Goal: Transaction & Acquisition: Purchase product/service

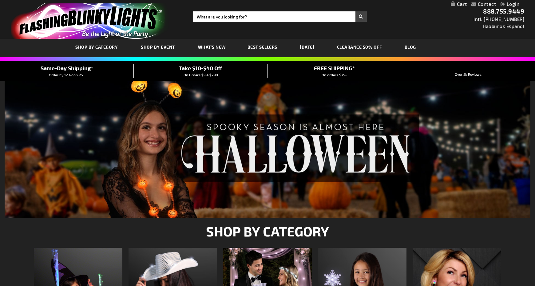
click at [201, 74] on span "On Orders $99-$299" at bounding box center [201, 75] width 34 height 4
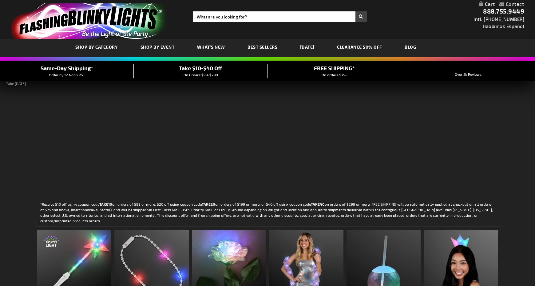
scroll to position [31, 0]
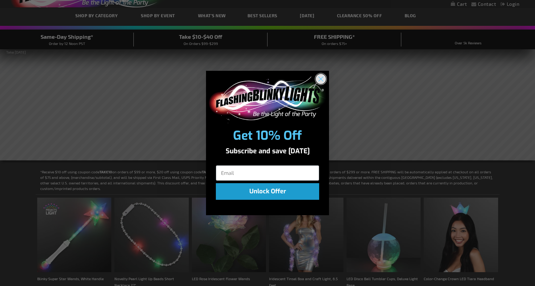
click at [325, 77] on circle "Close dialog" at bounding box center [321, 79] width 10 height 10
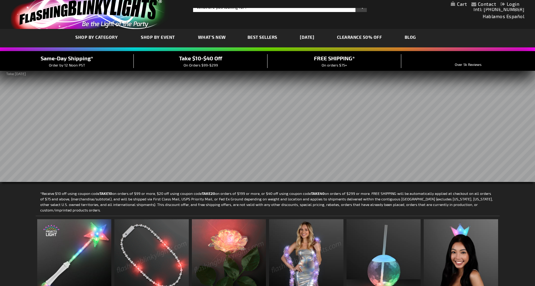
scroll to position [0, 0]
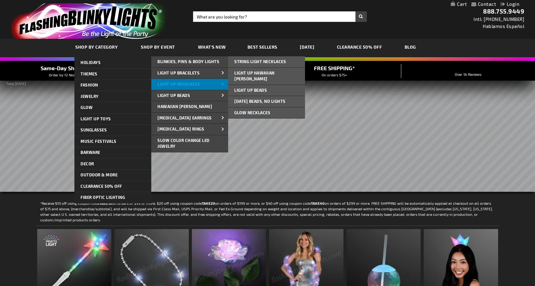
click at [195, 82] on span "Light Up Necklaces" at bounding box center [178, 84] width 42 height 5
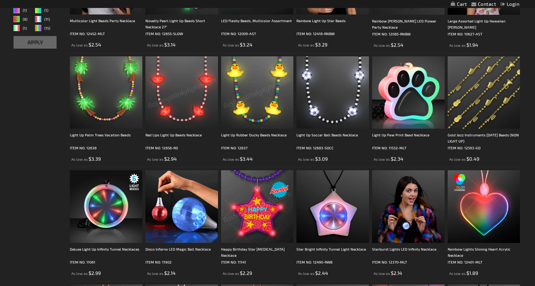
scroll to position [221, 0]
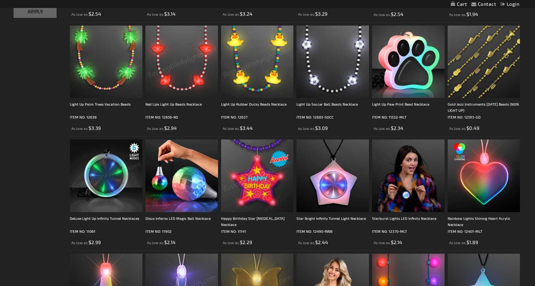
click at [121, 173] on img at bounding box center [106, 175] width 73 height 73
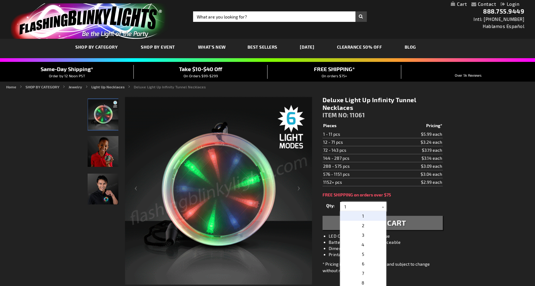
click at [345, 208] on input "1" at bounding box center [364, 206] width 45 height 9
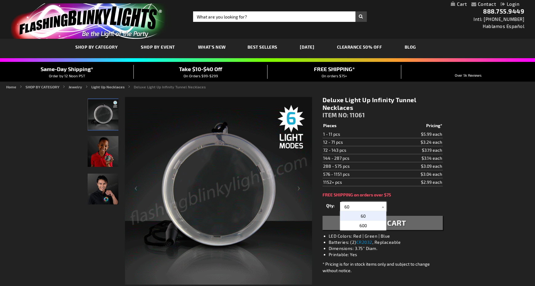
type input "60"
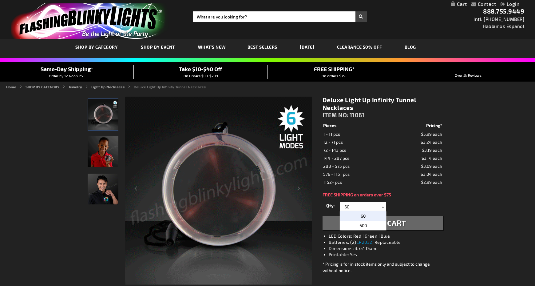
click at [365, 216] on span "60" at bounding box center [363, 215] width 5 height 5
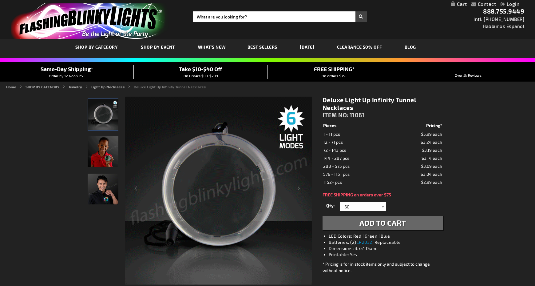
click at [382, 223] on span "Add to Cart" at bounding box center [383, 222] width 47 height 9
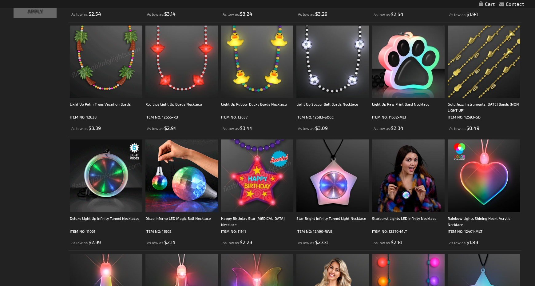
scroll to position [221, 0]
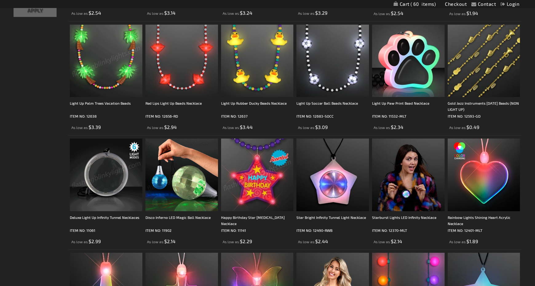
click at [125, 151] on img at bounding box center [106, 174] width 73 height 73
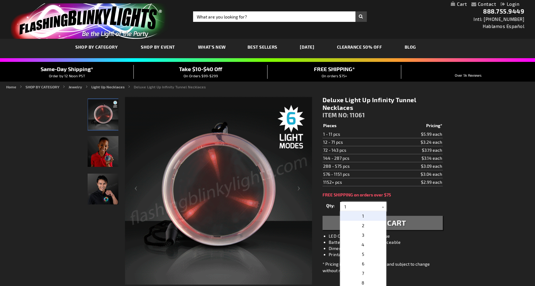
click at [346, 206] on input "1" at bounding box center [364, 206] width 45 height 9
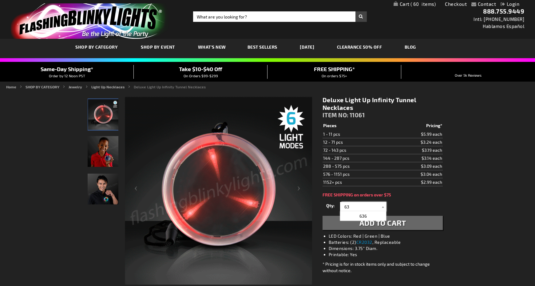
click at [353, 207] on input "63" at bounding box center [364, 206] width 45 height 9
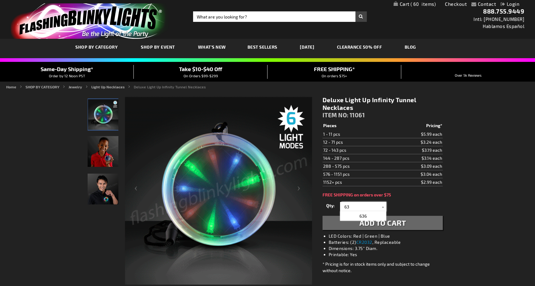
type input "63"
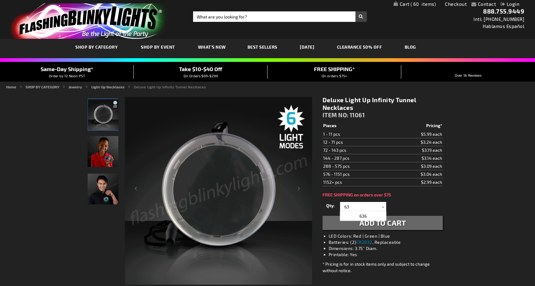
click at [392, 218] on button "Add to Cart" at bounding box center [383, 223] width 120 height 14
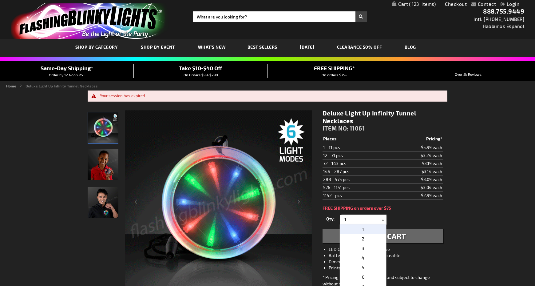
click at [346, 217] on input "1" at bounding box center [364, 219] width 45 height 9
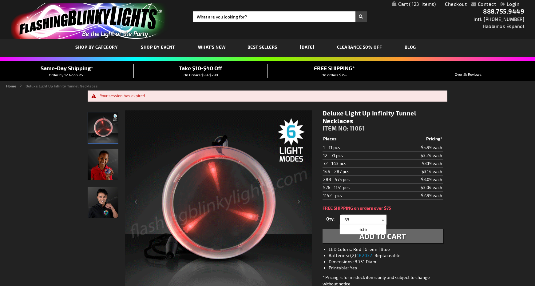
click at [354, 219] on input "63" at bounding box center [364, 219] width 45 height 9
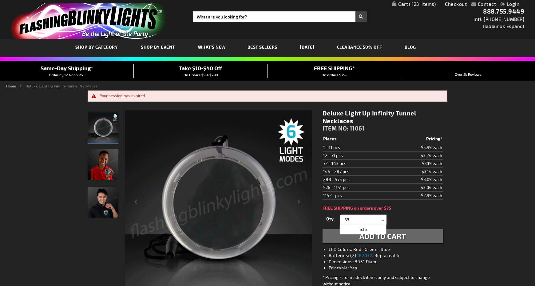
click at [379, 219] on input "63" at bounding box center [364, 219] width 45 height 9
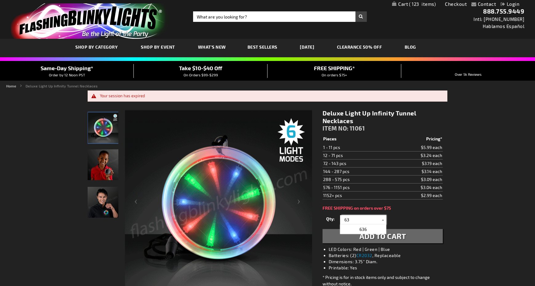
type input "63"
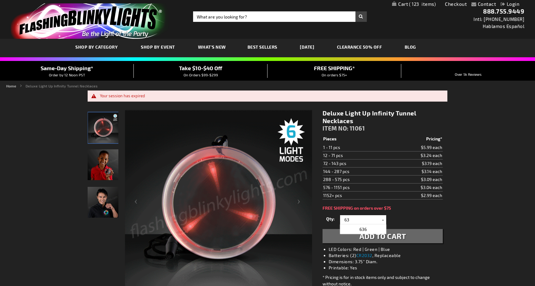
click at [396, 229] on button "Add to Cart" at bounding box center [383, 236] width 120 height 14
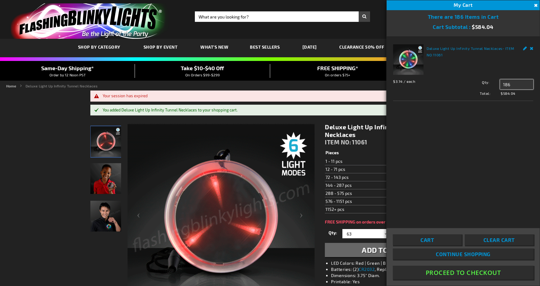
drag, startPoint x: 512, startPoint y: 84, endPoint x: 504, endPoint y: 89, distance: 9.9
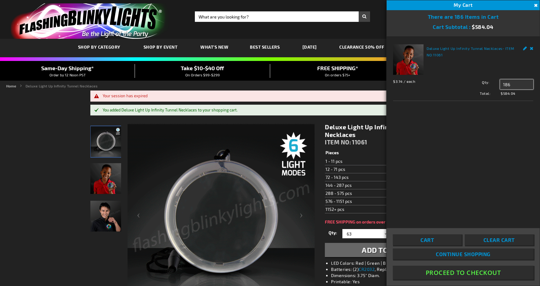
click at [504, 89] on input "186" at bounding box center [516, 84] width 33 height 10
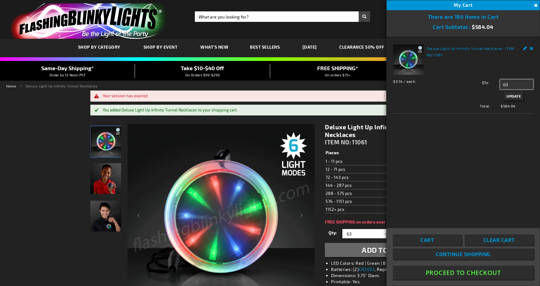
type input "63"
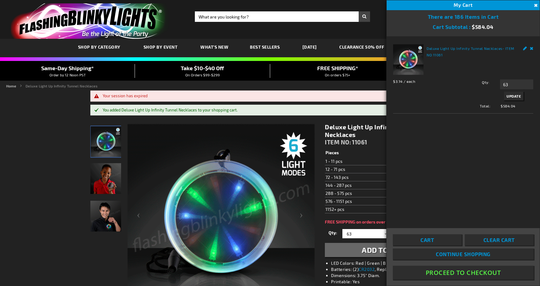
click at [508, 96] on span "Update" at bounding box center [514, 96] width 14 height 4
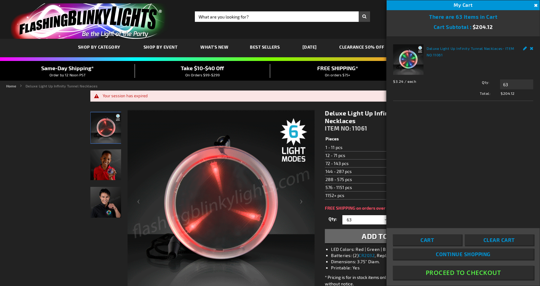
click at [471, 269] on button "Proceed To Checkout" at bounding box center [463, 272] width 141 height 14
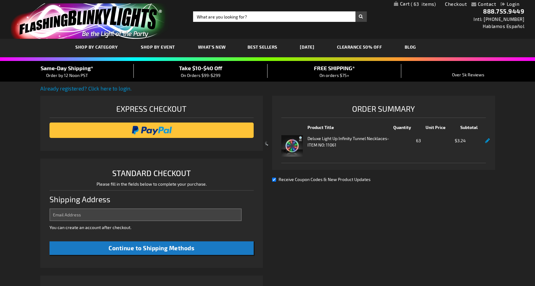
select select "US"
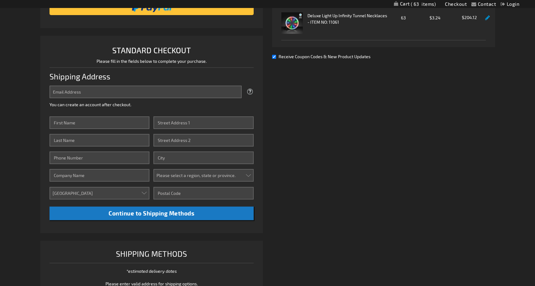
scroll to position [125, 0]
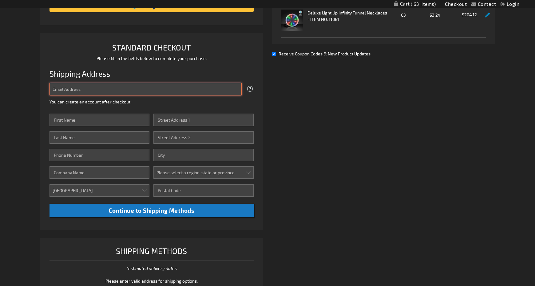
click at [93, 91] on input "Email Address" at bounding box center [146, 89] width 193 height 13
type input "E"
type input "elwoods@optonline.net"
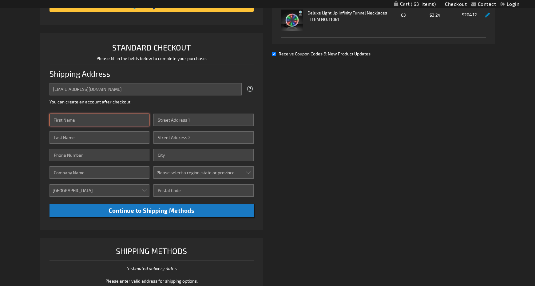
click at [78, 120] on input "First Name" at bounding box center [100, 120] width 100 height 13
type input "e laffitte"
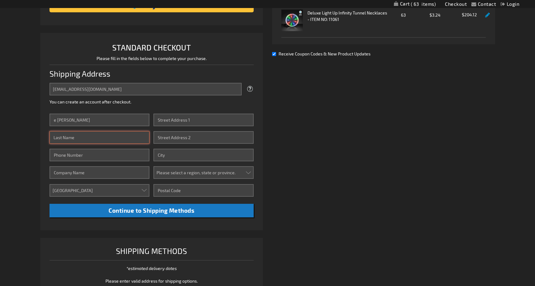
click at [74, 133] on input "Last Name" at bounding box center [100, 137] width 100 height 13
type input "woods"
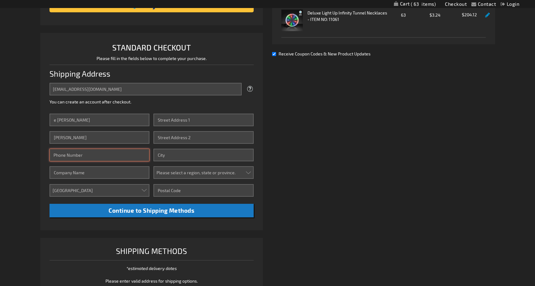
click at [70, 155] on input "Phone Number" at bounding box center [100, 155] width 100 height 13
click at [68, 156] on input "516-7136339" at bounding box center [100, 155] width 100 height 13
type input "516-713-6339"
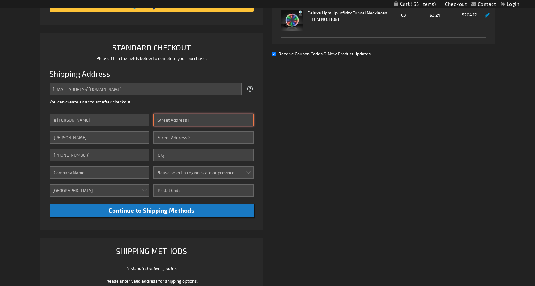
click at [181, 120] on input "Street Address: Line 1" at bounding box center [203, 120] width 100 height 13
type input "591 oford st"
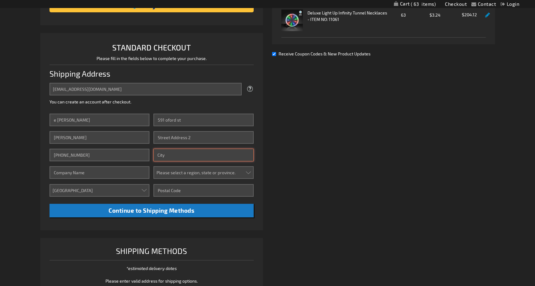
click at [181, 157] on input "City" at bounding box center [203, 155] width 100 height 13
type input "westbury ny"
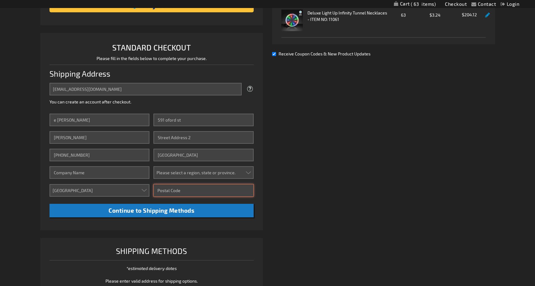
drag, startPoint x: 157, startPoint y: 187, endPoint x: 160, endPoint y: 186, distance: 3.2
click at [160, 187] on input "Zip/Postal Code" at bounding box center [203, 190] width 100 height 13
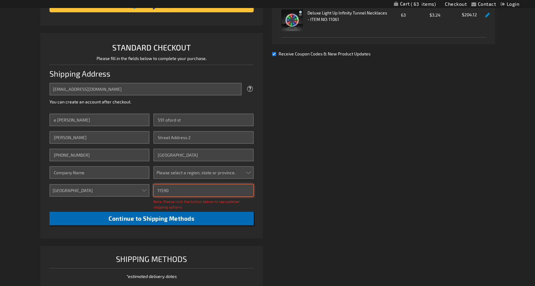
type input "11590"
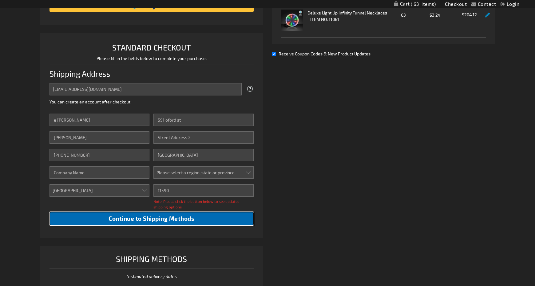
click at [143, 214] on button "Continue to Shipping Methods" at bounding box center [152, 219] width 205 height 14
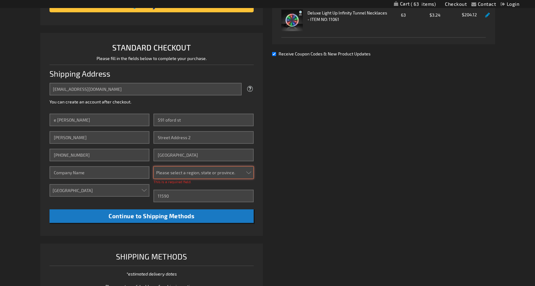
scroll to position [94, 0]
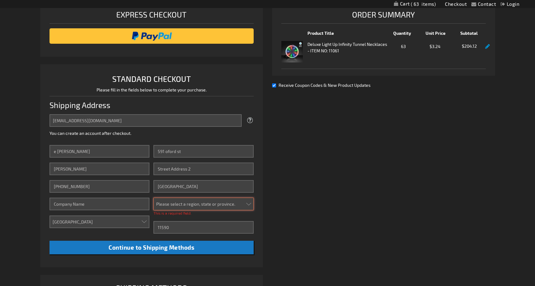
click at [153, 197] on select "Please select a region, state or province. Alabama Alaska Arizona Arkansas Cali…" at bounding box center [203, 203] width 100 height 13
select select "43"
click option "New York" at bounding box center [0, 0] width 0 height 0
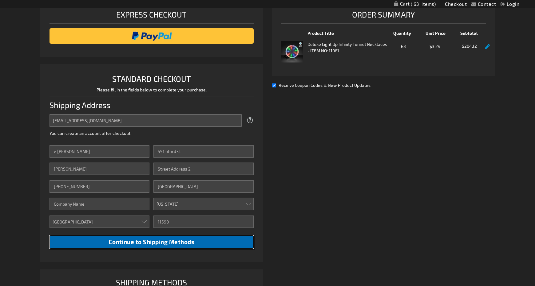
click at [154, 240] on span "Continue to Shipping Methods" at bounding box center [152, 241] width 86 height 7
click at [155, 240] on span "Continue to Shipping Methods" at bounding box center [152, 241] width 86 height 7
click at [158, 239] on span "Continue to Shipping Methods" at bounding box center [152, 241] width 86 height 7
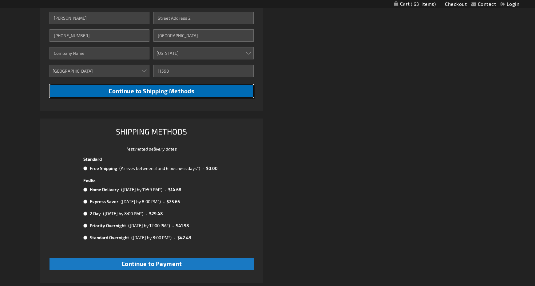
scroll to position [246, 0]
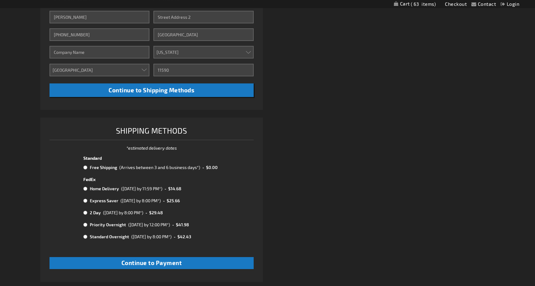
click at [86, 199] on input "radio" at bounding box center [85, 200] width 4 height 5
radio input "true"
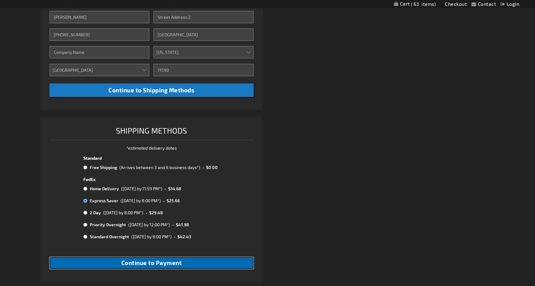
click at [158, 262] on span "Continue to Payment" at bounding box center [151, 262] width 61 height 7
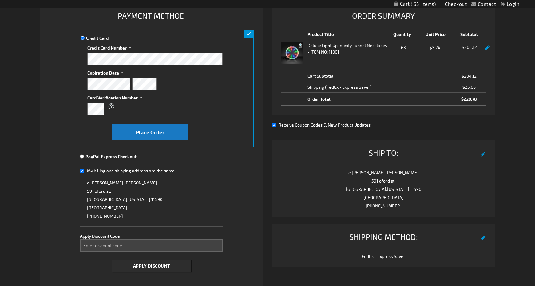
scroll to position [94, 0]
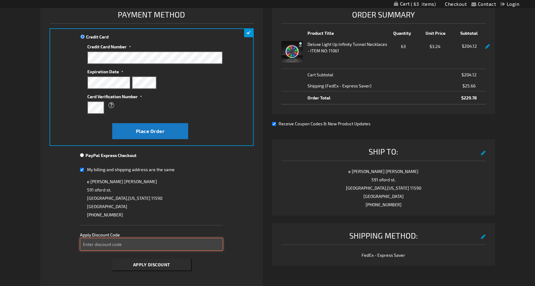
click at [126, 247] on input "Enter discount code" at bounding box center [151, 244] width 143 height 13
type input "take20"
click at [143, 263] on span "Apply Discount" at bounding box center [151, 264] width 37 height 5
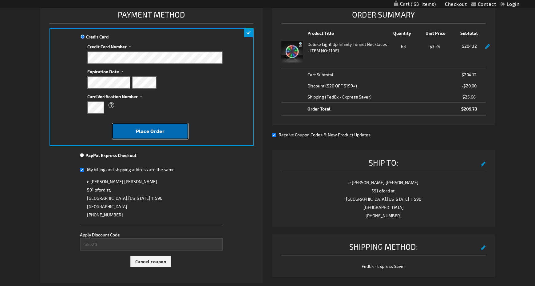
click at [141, 129] on span "Place Order" at bounding box center [150, 131] width 29 height 6
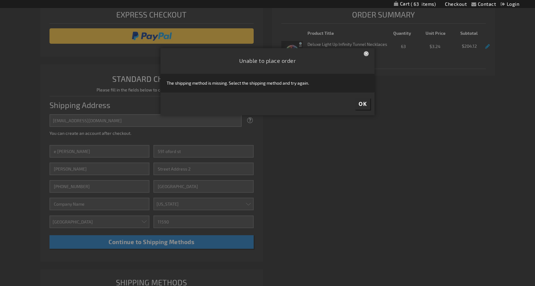
click at [150, 241] on div at bounding box center [267, 143] width 535 height 286
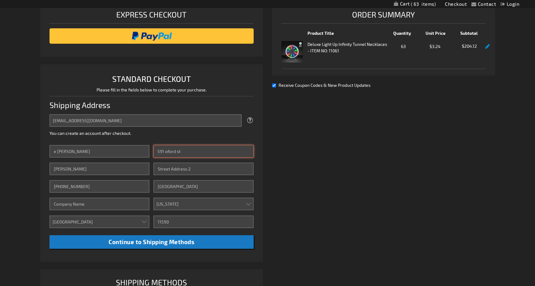
click at [167, 150] on input "591 oford st" at bounding box center [203, 151] width 100 height 13
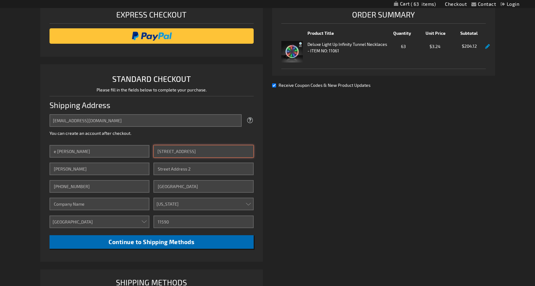
type input "591 oxford st"
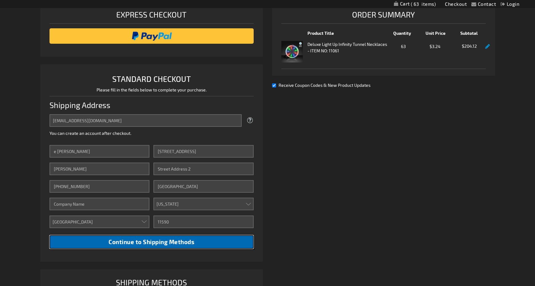
click at [170, 241] on span "Continue to Shipping Methods" at bounding box center [152, 241] width 86 height 7
click at [174, 238] on span "Continue to Shipping Methods" at bounding box center [152, 241] width 86 height 7
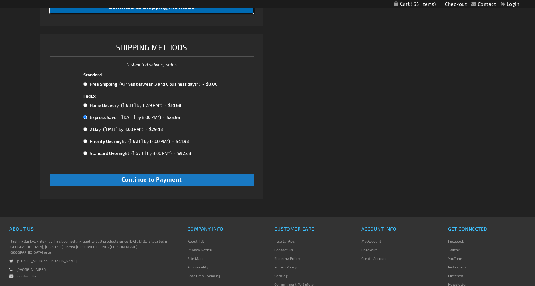
scroll to position [334, 0]
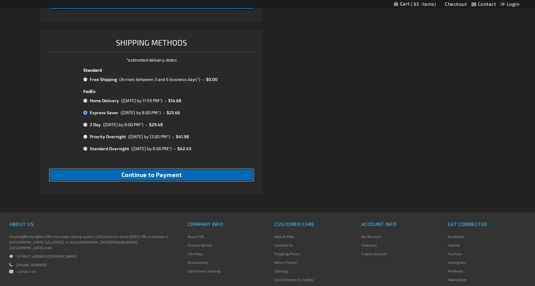
click at [149, 172] on span "Continue to Payment" at bounding box center [151, 174] width 61 height 7
checkbox input "true"
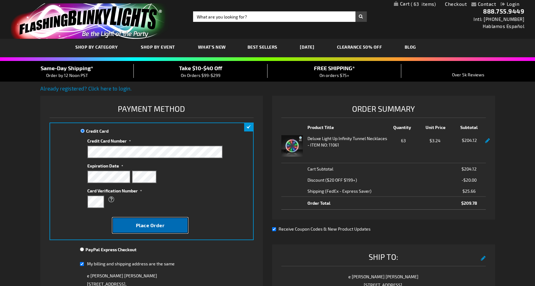
click at [149, 224] on span "Place Order" at bounding box center [150, 225] width 29 height 6
